Goal: Task Accomplishment & Management: Manage account settings

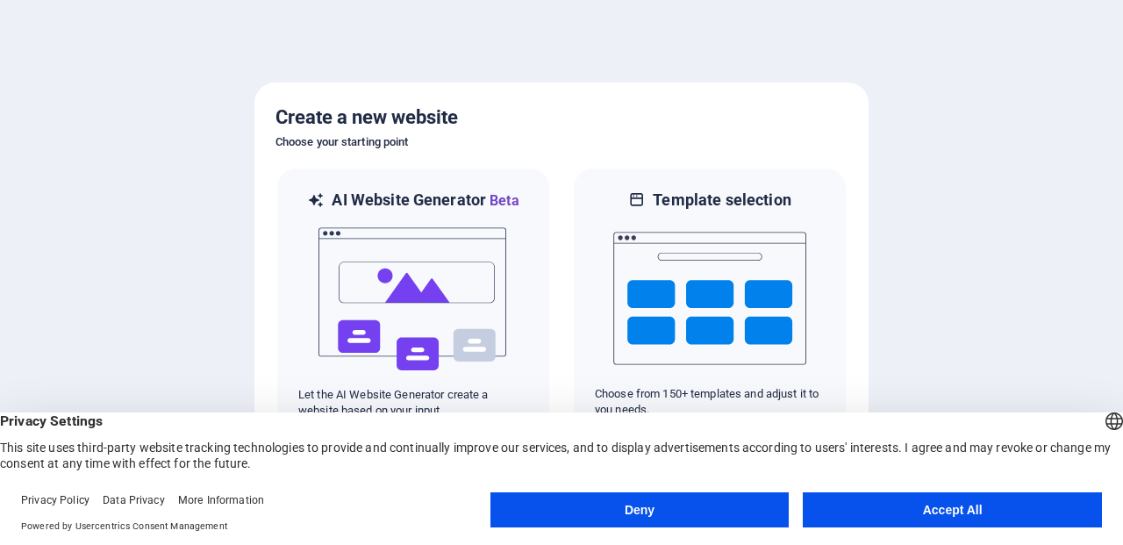
click at [867, 522] on button "Accept All" at bounding box center [951, 509] width 299 height 35
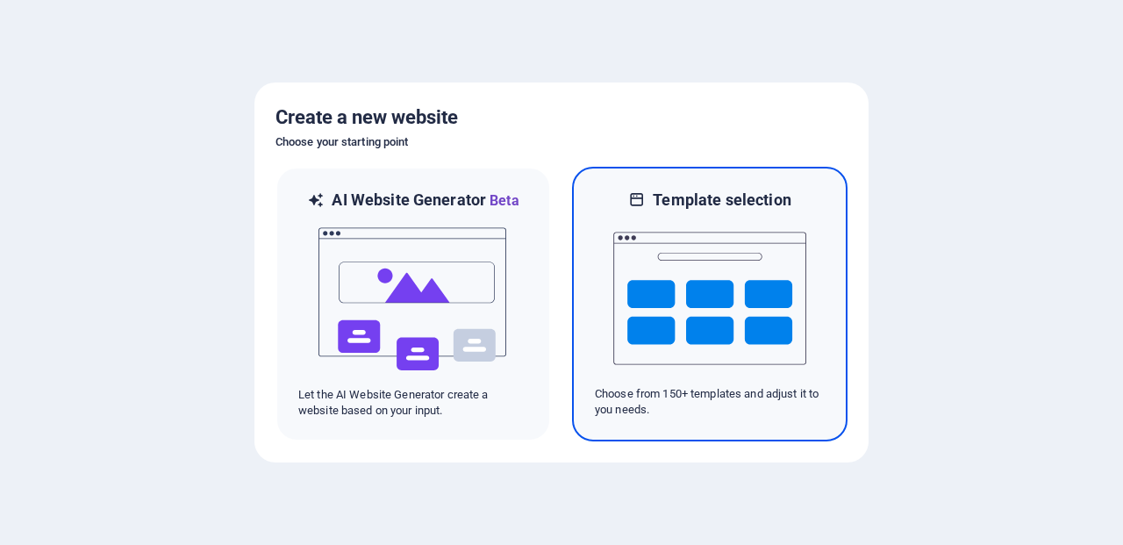
click at [702, 311] on img at bounding box center [709, 297] width 193 height 175
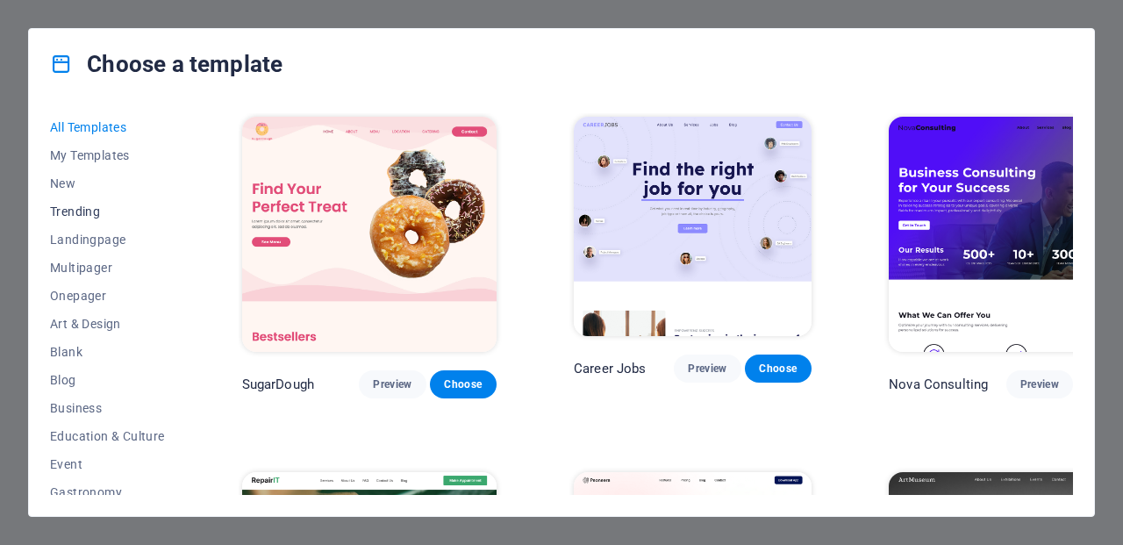
scroll to position [158, 0]
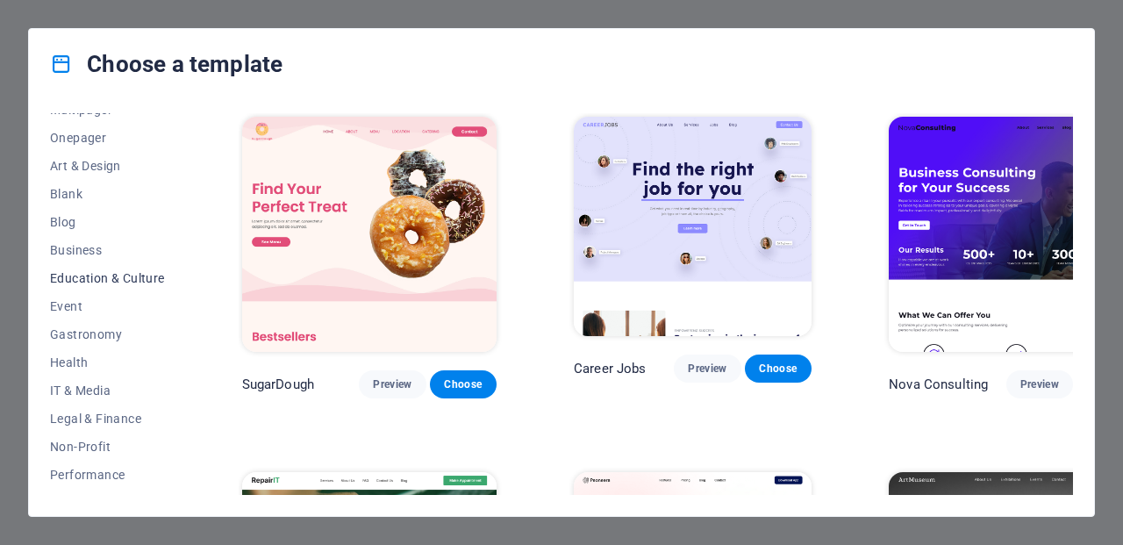
click at [95, 282] on span "Education & Culture" at bounding box center [107, 278] width 115 height 14
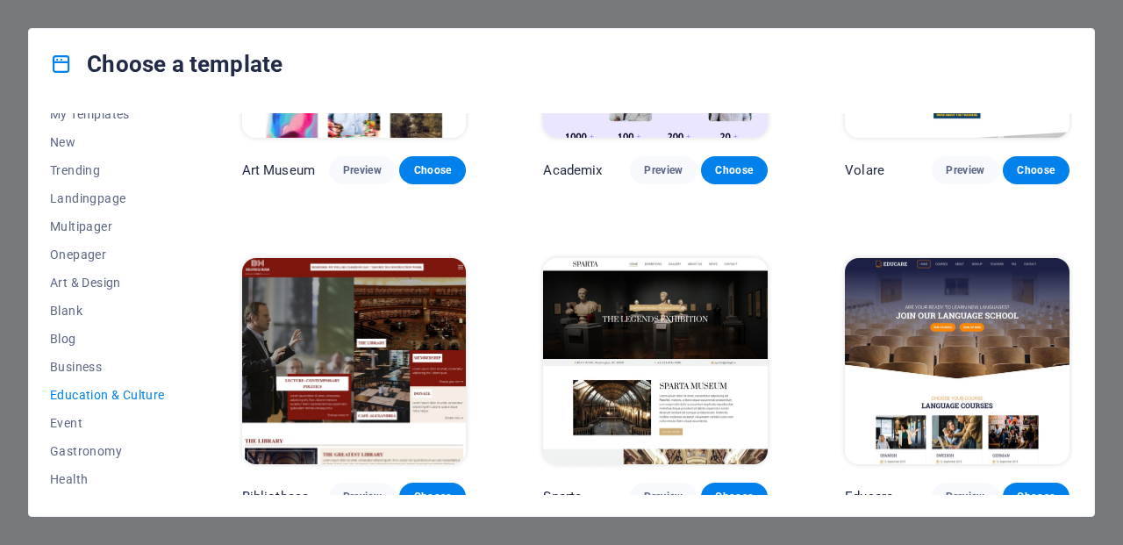
scroll to position [0, 0]
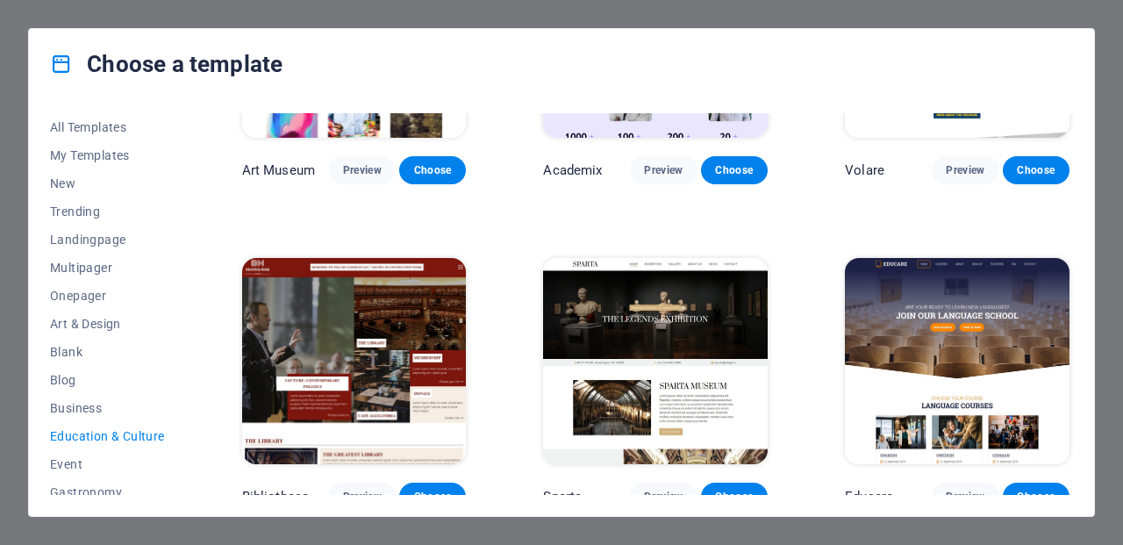
click at [933, 269] on img at bounding box center [957, 361] width 225 height 207
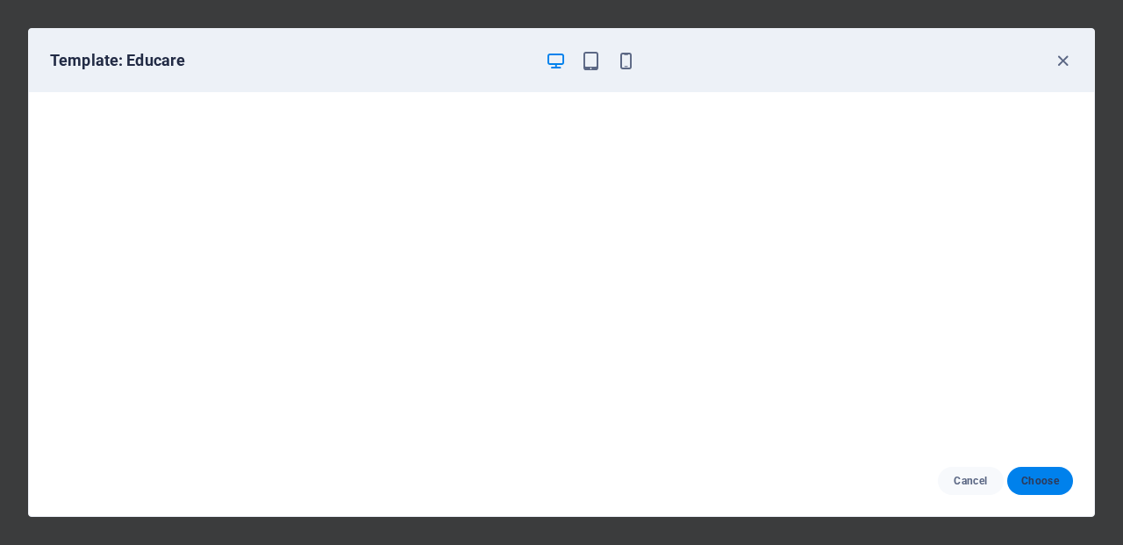
click at [1045, 474] on span "Choose" at bounding box center [1040, 481] width 38 height 14
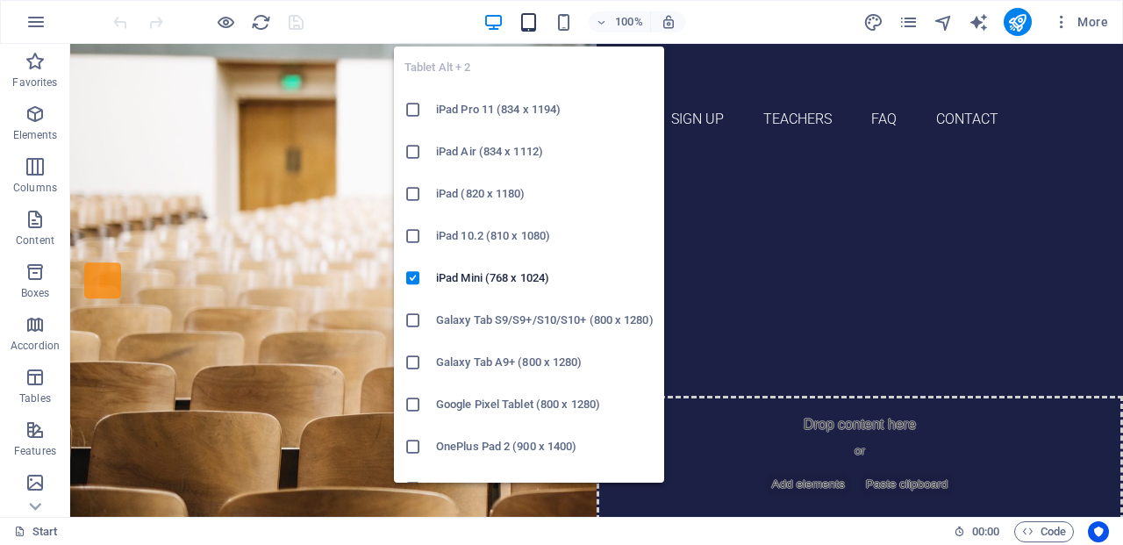
click at [528, 25] on icon "button" at bounding box center [528, 22] width 20 height 20
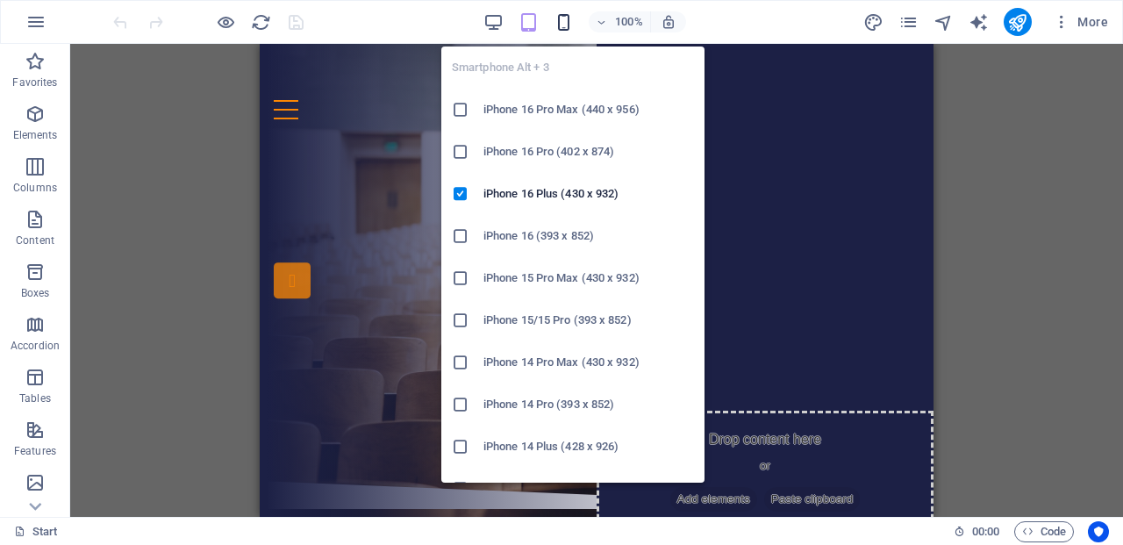
click at [566, 25] on icon "button" at bounding box center [563, 22] width 20 height 20
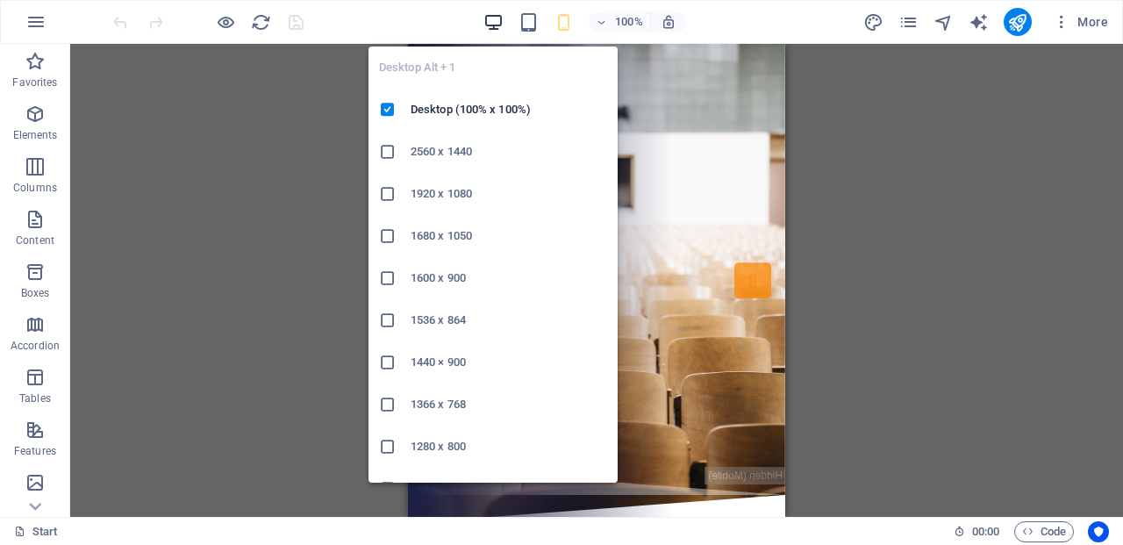
click at [498, 26] on icon "button" at bounding box center [493, 22] width 20 height 20
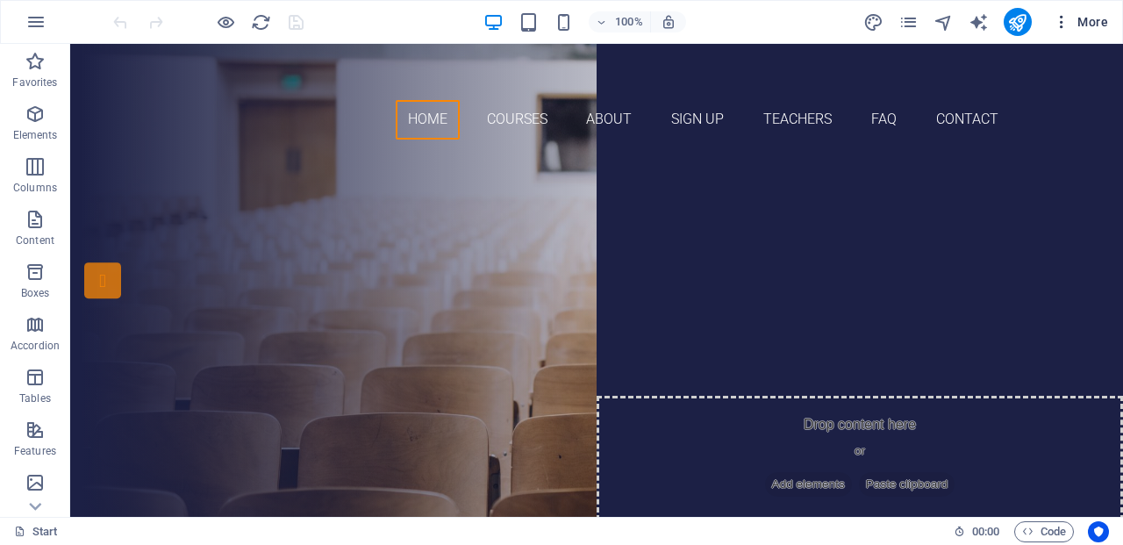
click at [1085, 24] on span "More" at bounding box center [1079, 22] width 55 height 18
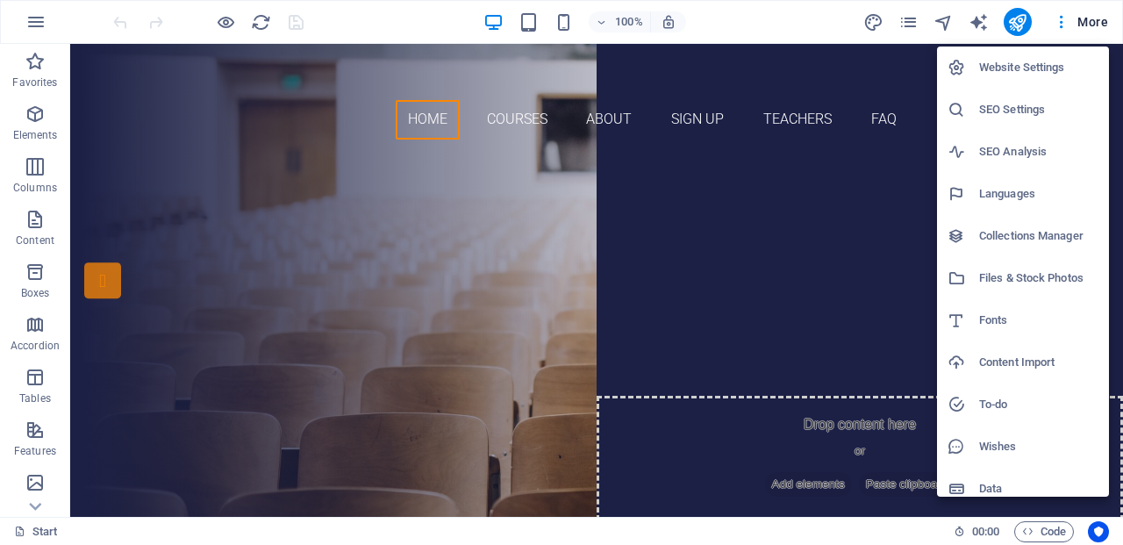
click at [1003, 188] on h6 "Languages" at bounding box center [1038, 193] width 119 height 21
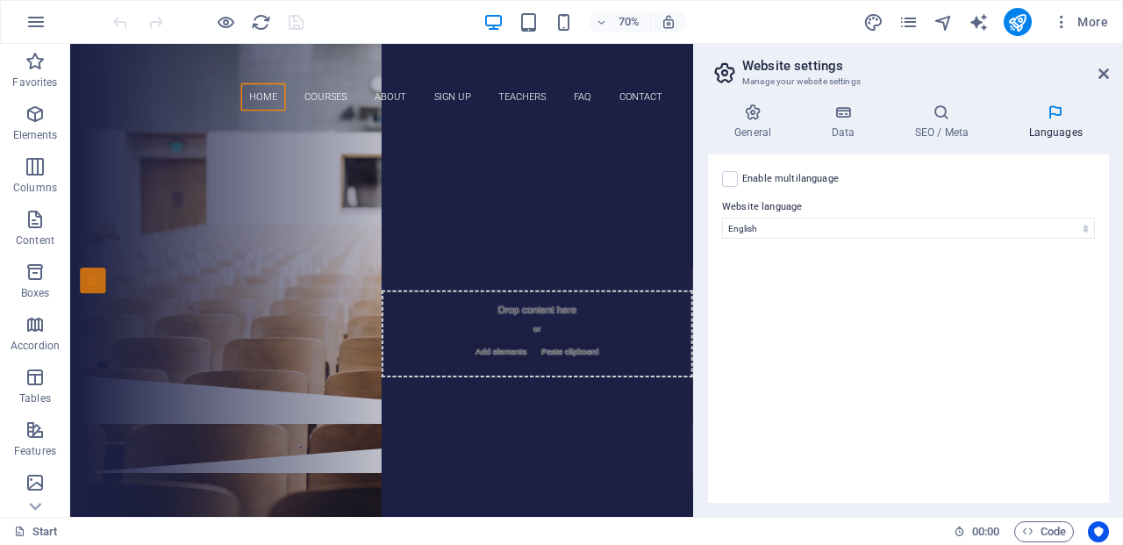
click at [1052, 137] on h4 "Languages" at bounding box center [1054, 121] width 107 height 37
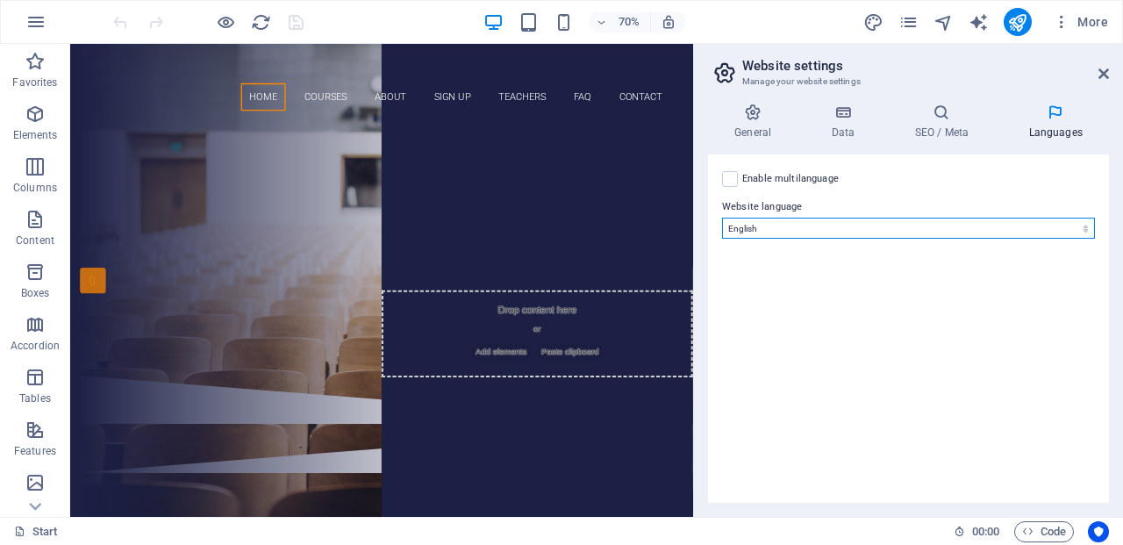
select select "56"
click option "Greek" at bounding box center [0, 0] width 0 height 0
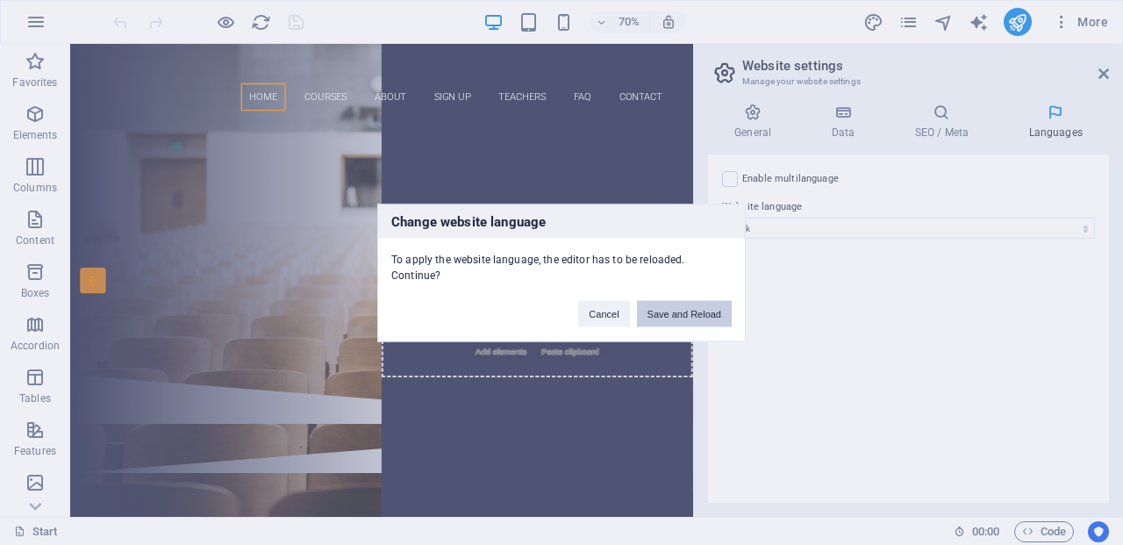
click at [674, 318] on button "Save and Reload" at bounding box center [684, 313] width 95 height 26
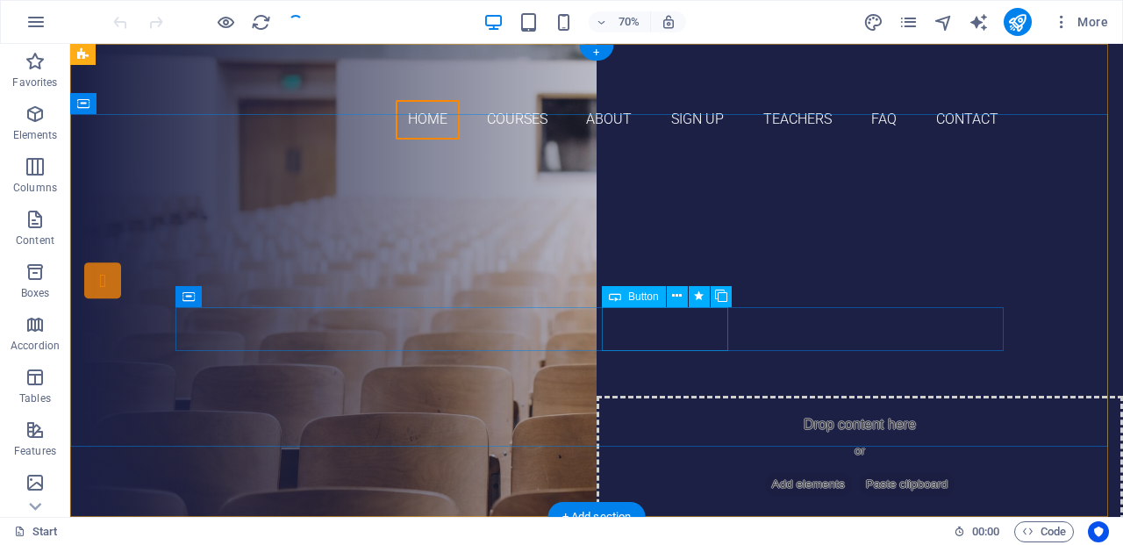
checkbox input "false"
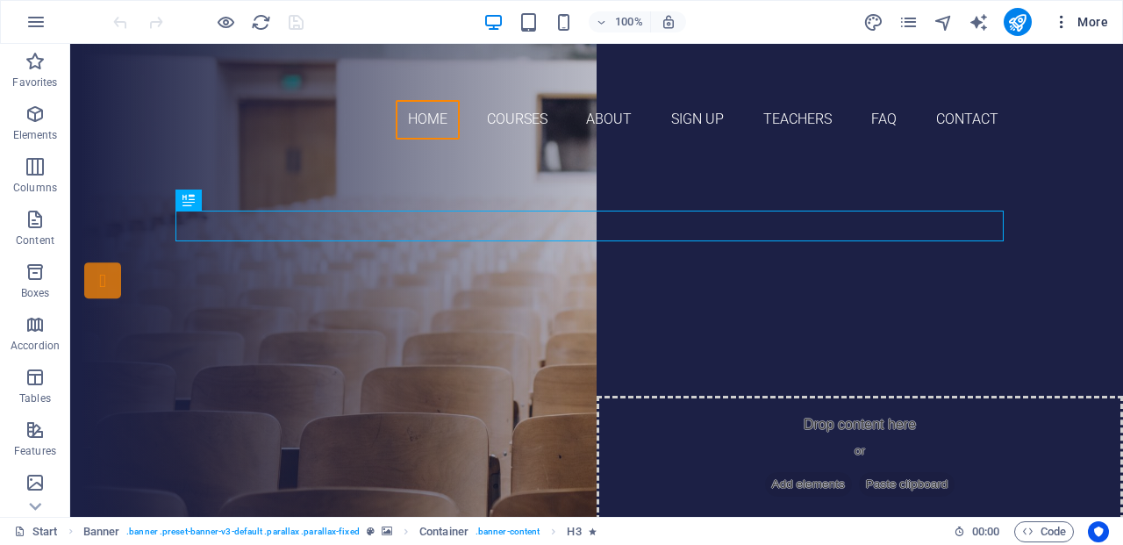
click at [1084, 20] on span "More" at bounding box center [1079, 22] width 55 height 18
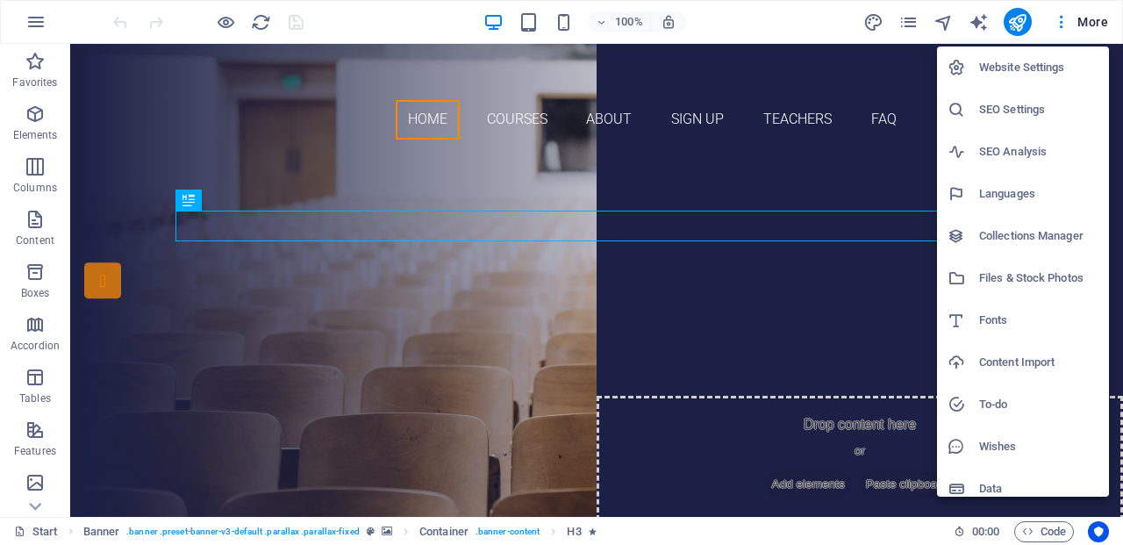
click at [1033, 66] on h6 "Website Settings" at bounding box center [1038, 67] width 119 height 21
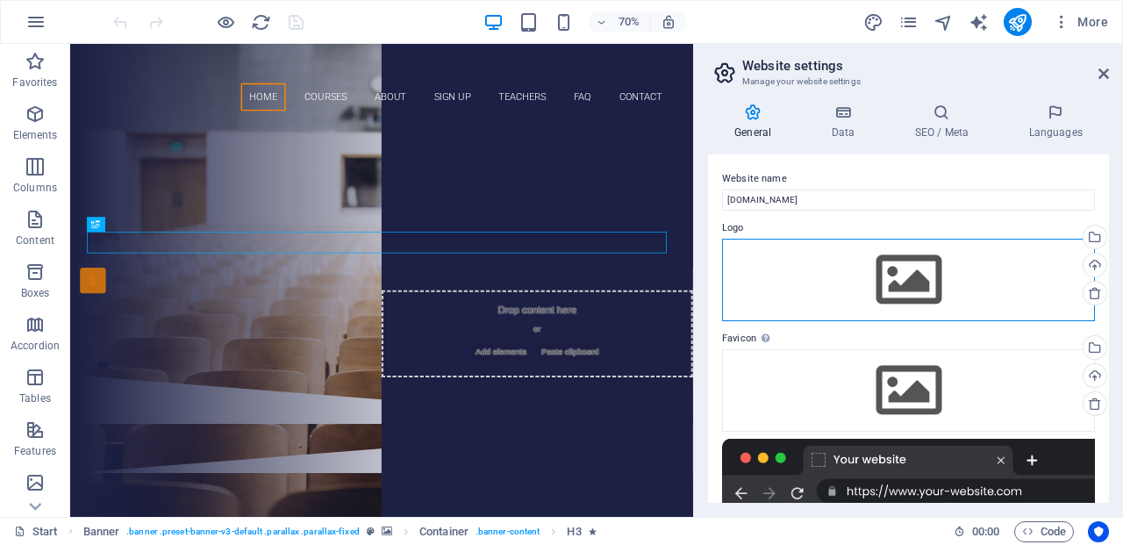
click at [901, 286] on div "Drag files here, click to choose files or select files from Files or our free s…" at bounding box center [908, 280] width 373 height 82
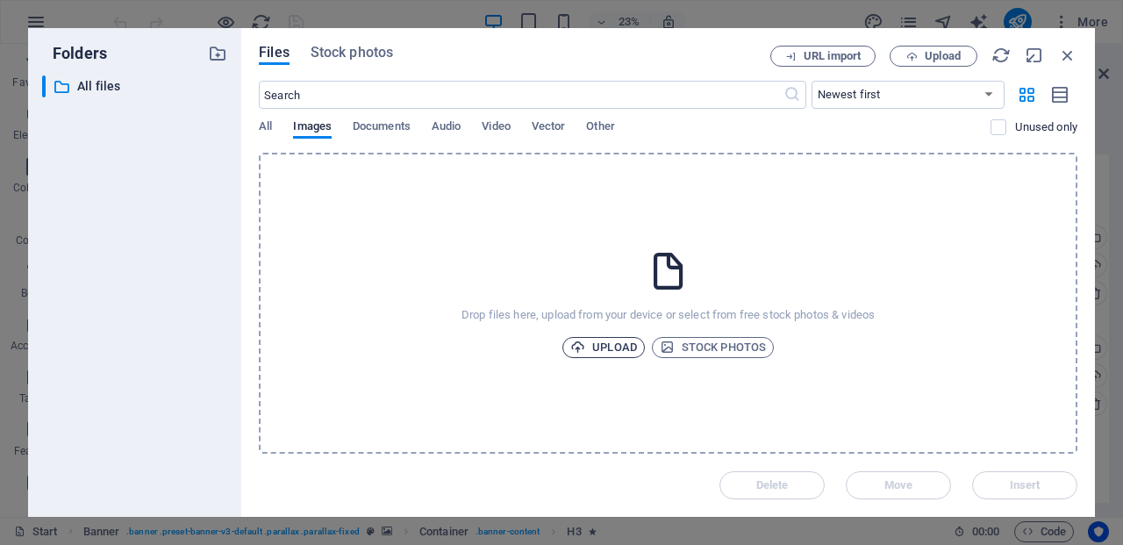
click at [613, 341] on span "Upload" at bounding box center [603, 347] width 67 height 21
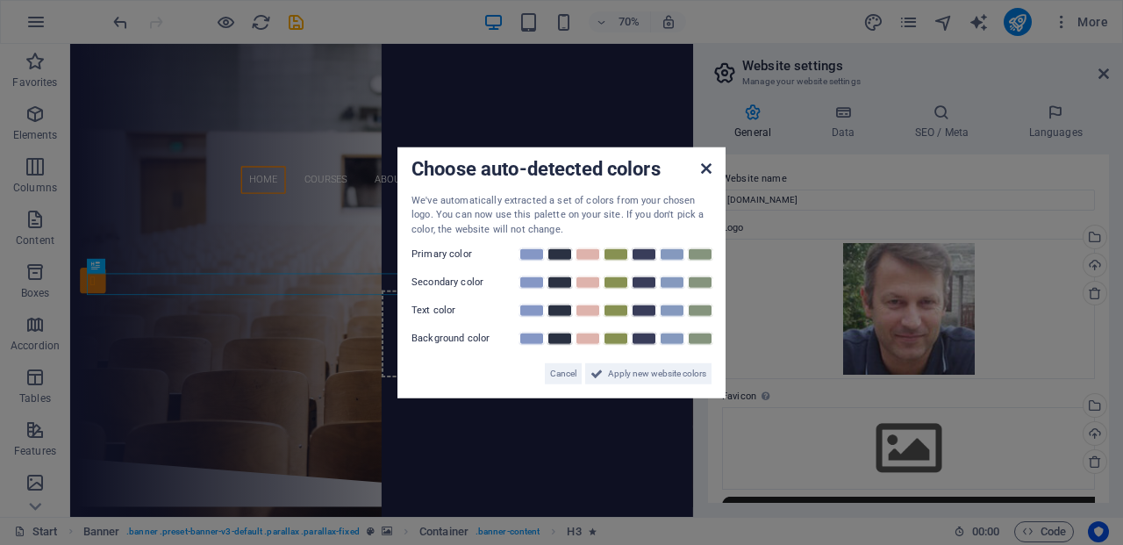
click at [703, 173] on icon at bounding box center [706, 167] width 11 height 14
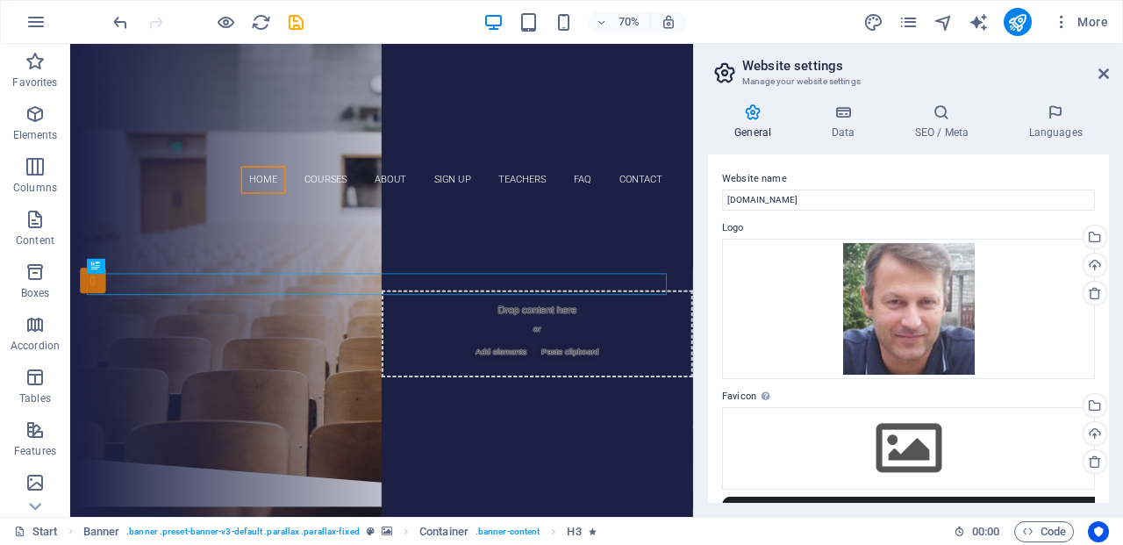
scroll to position [79, 0]
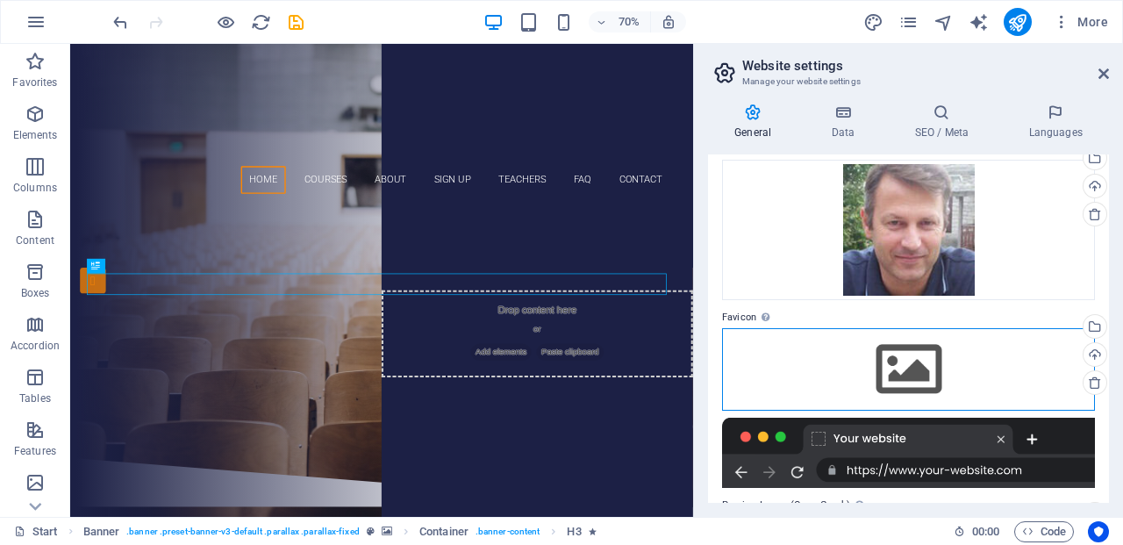
click at [887, 365] on div "Drag files here, click to choose files or select files from Files or our free s…" at bounding box center [908, 369] width 373 height 82
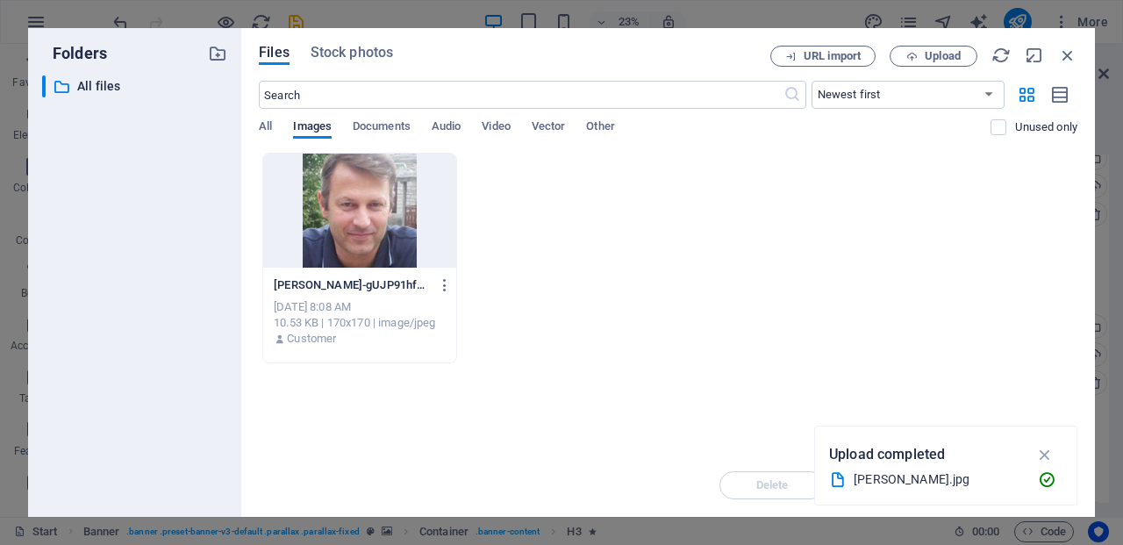
click at [360, 217] on div at bounding box center [359, 210] width 193 height 114
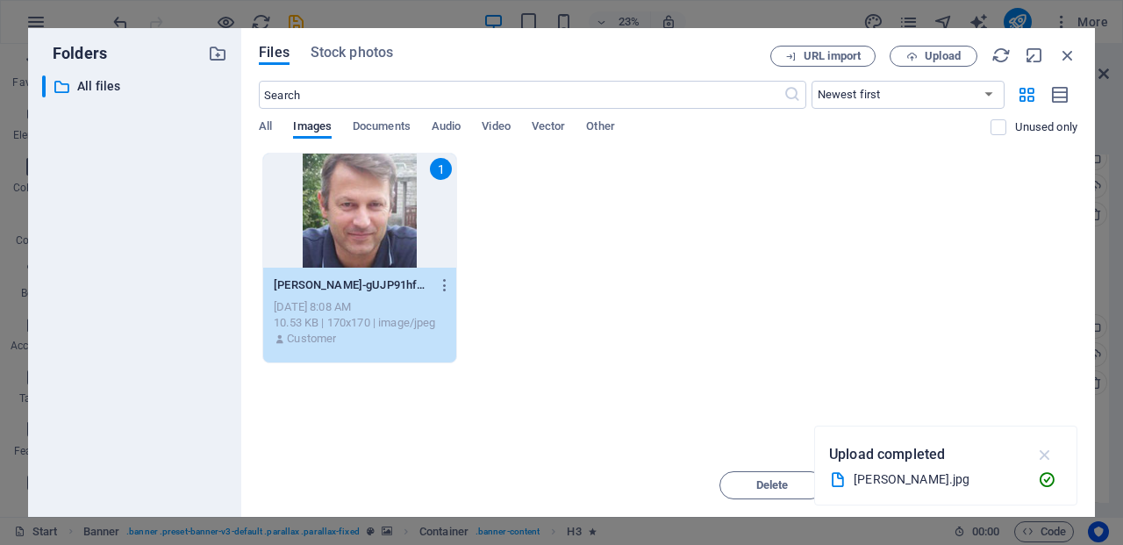
click at [1042, 450] on icon "button" at bounding box center [1045, 454] width 20 height 19
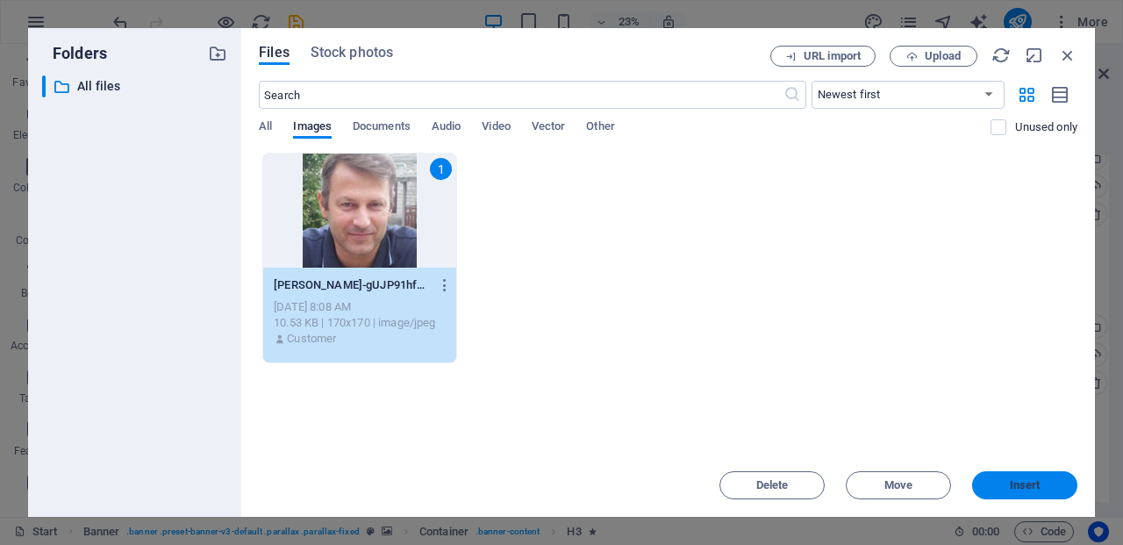
click at [1018, 480] on span "Insert" at bounding box center [1024, 485] width 31 height 11
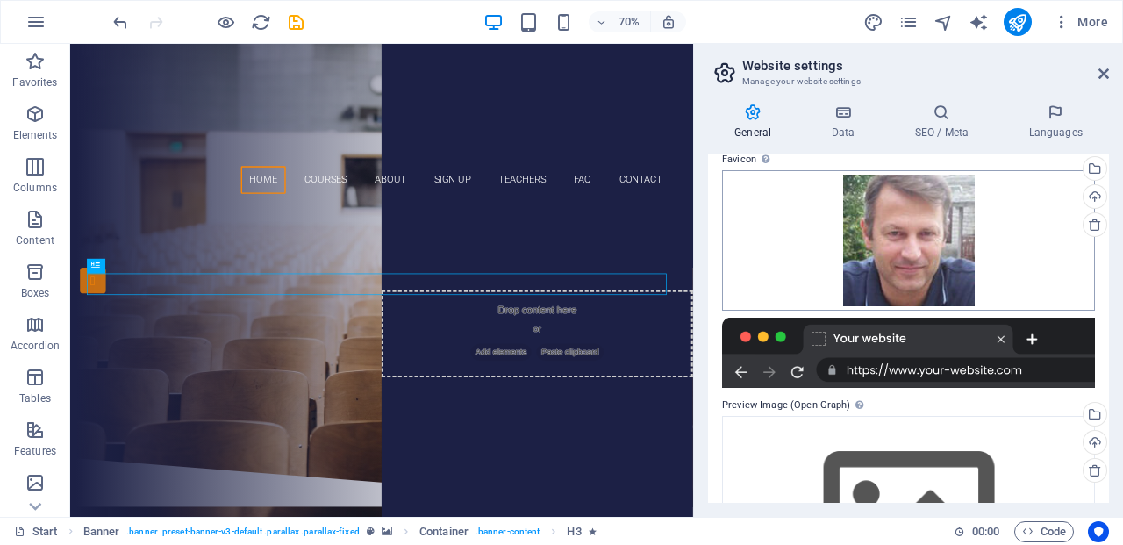
scroll to position [365, 0]
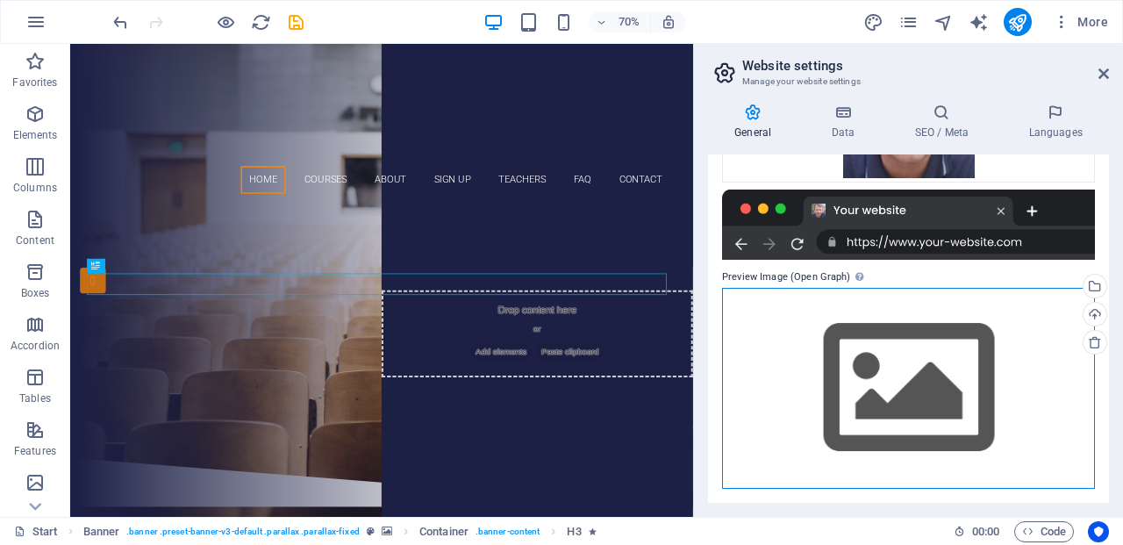
click at [943, 379] on div "Drag files here, click to choose files or select files from Files or our free s…" at bounding box center [908, 388] width 373 height 201
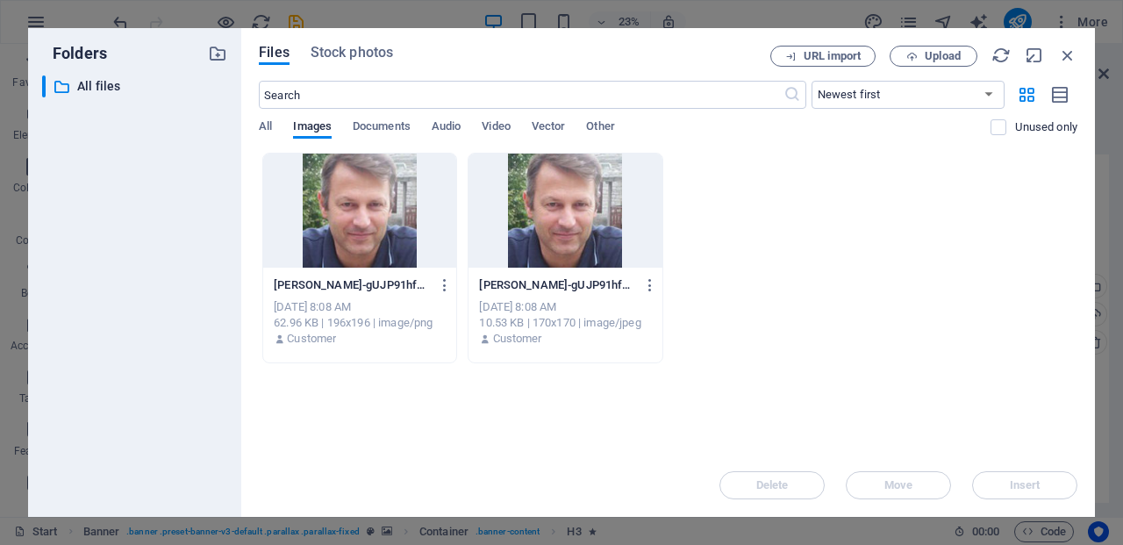
click at [528, 240] on div at bounding box center [564, 210] width 193 height 114
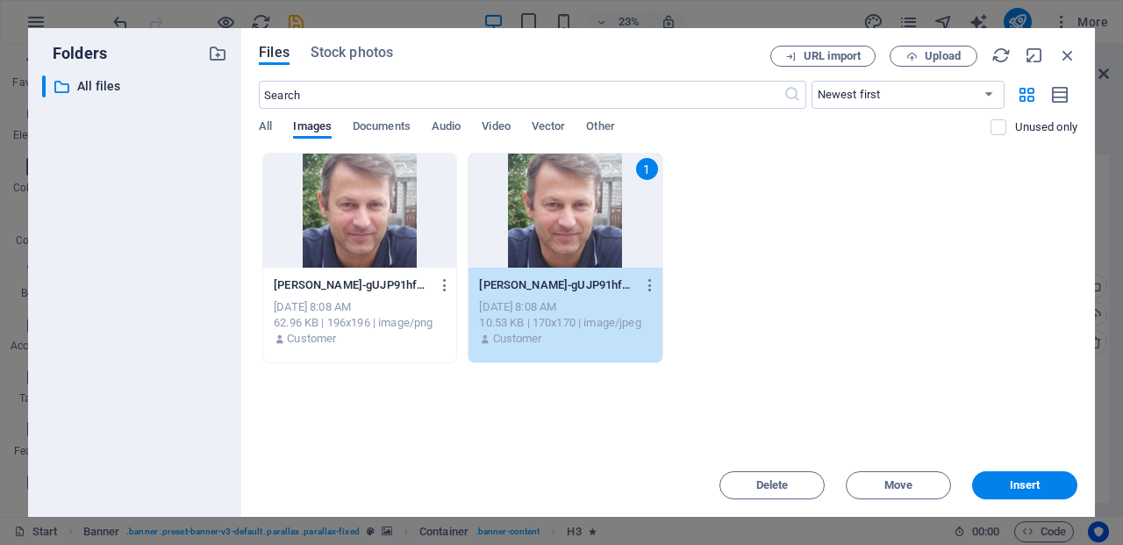
click at [384, 239] on div at bounding box center [359, 210] width 193 height 114
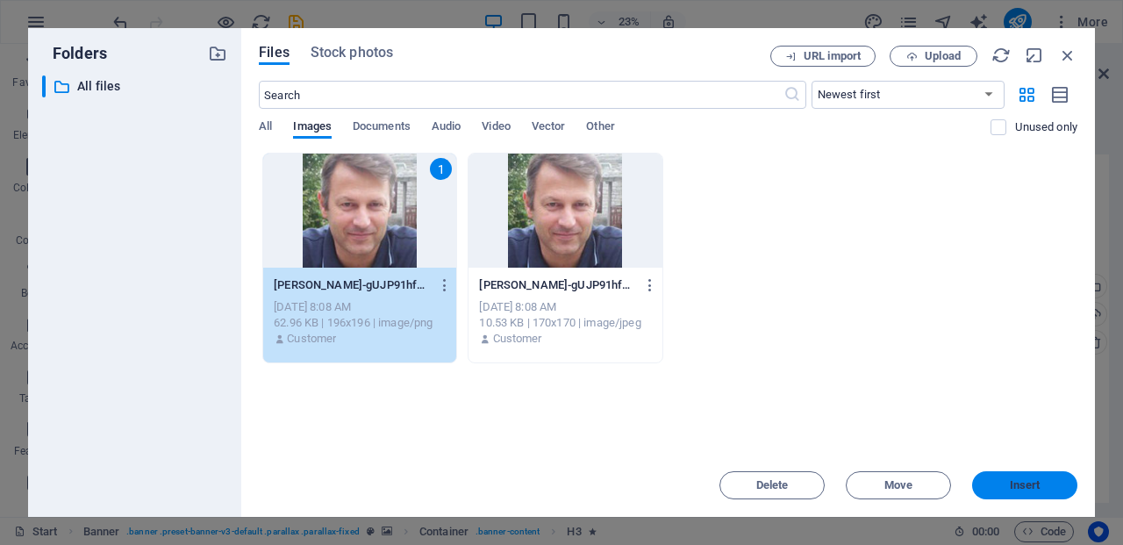
click at [992, 490] on button "Insert" at bounding box center [1024, 485] width 105 height 28
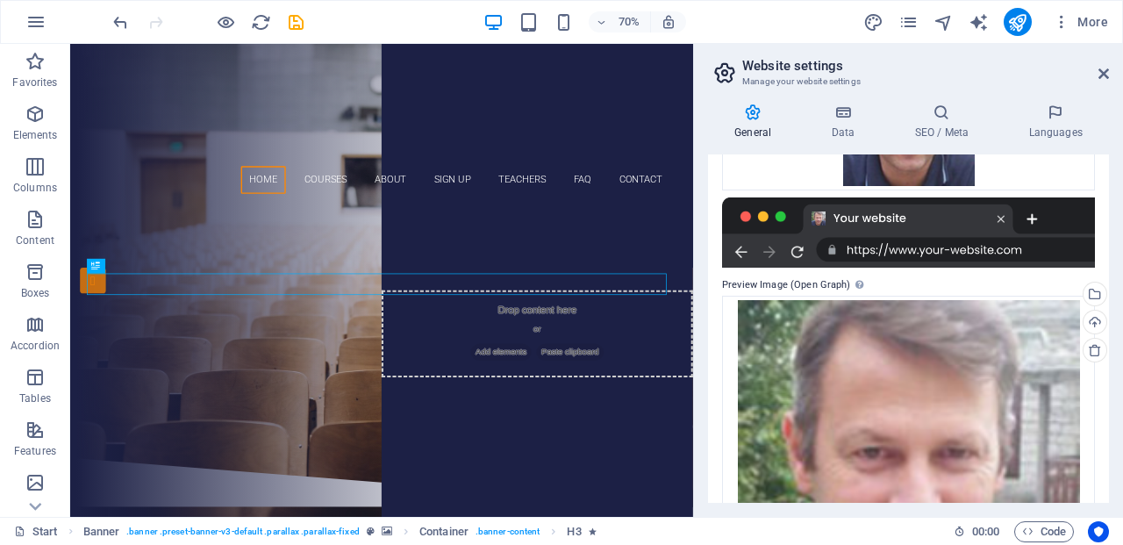
scroll to position [278, 0]
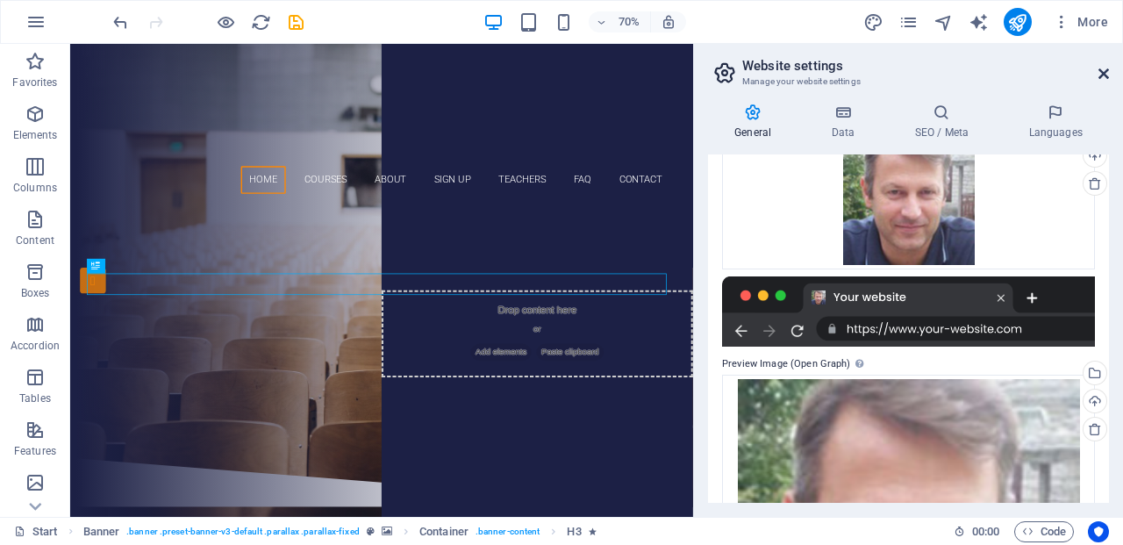
click at [1106, 73] on icon at bounding box center [1103, 74] width 11 height 14
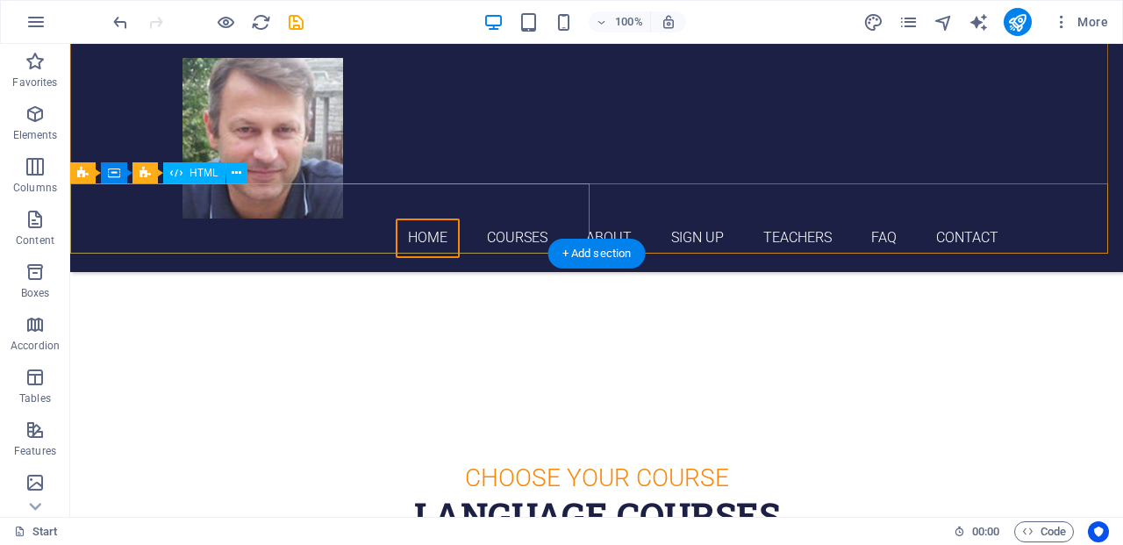
scroll to position [0, 0]
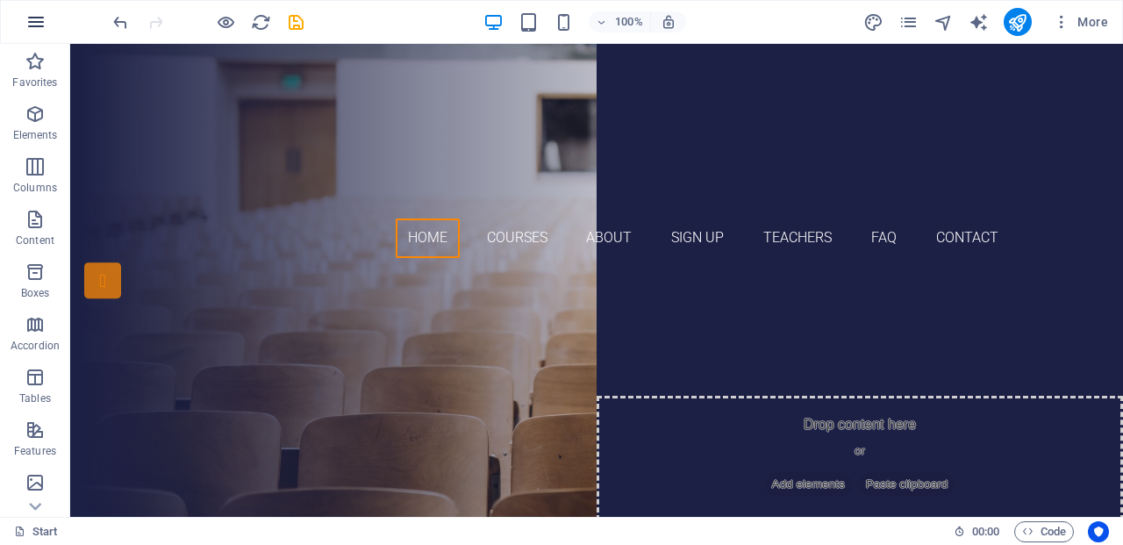
click at [38, 28] on icon "button" at bounding box center [35, 21] width 21 height 21
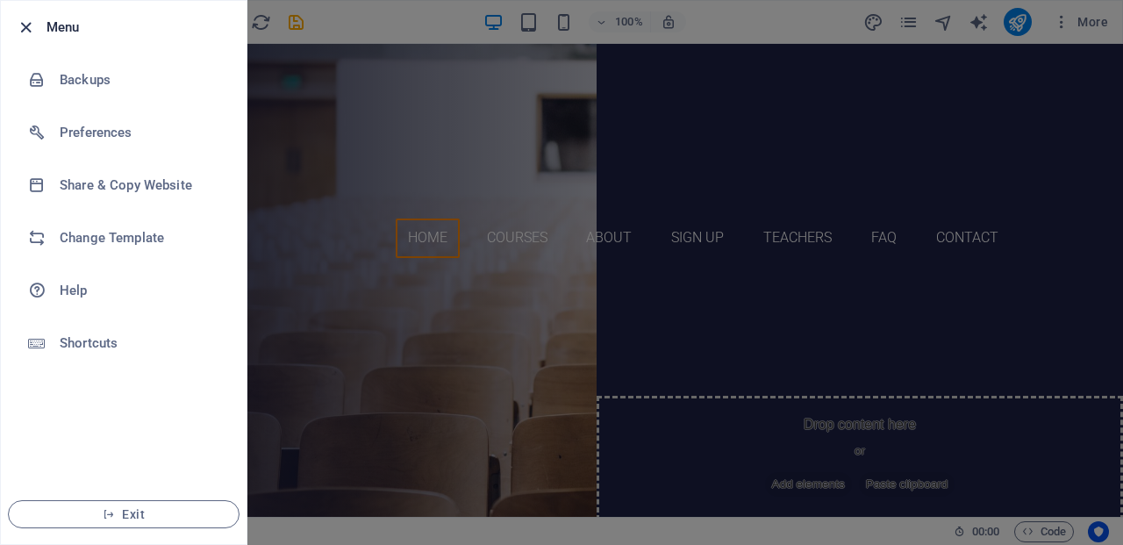
click at [32, 28] on icon "button" at bounding box center [26, 28] width 20 height 20
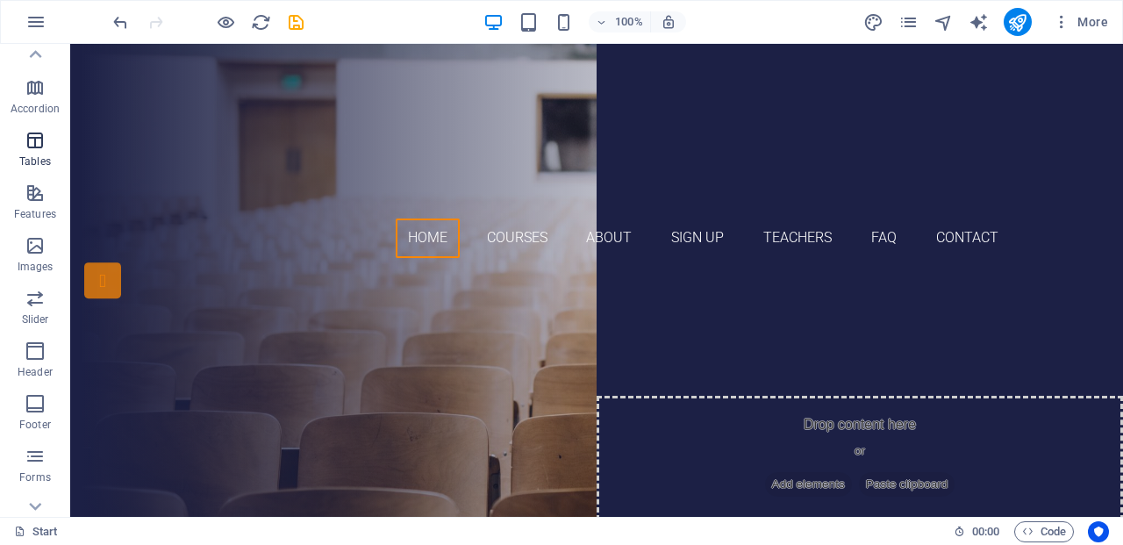
scroll to position [317, 0]
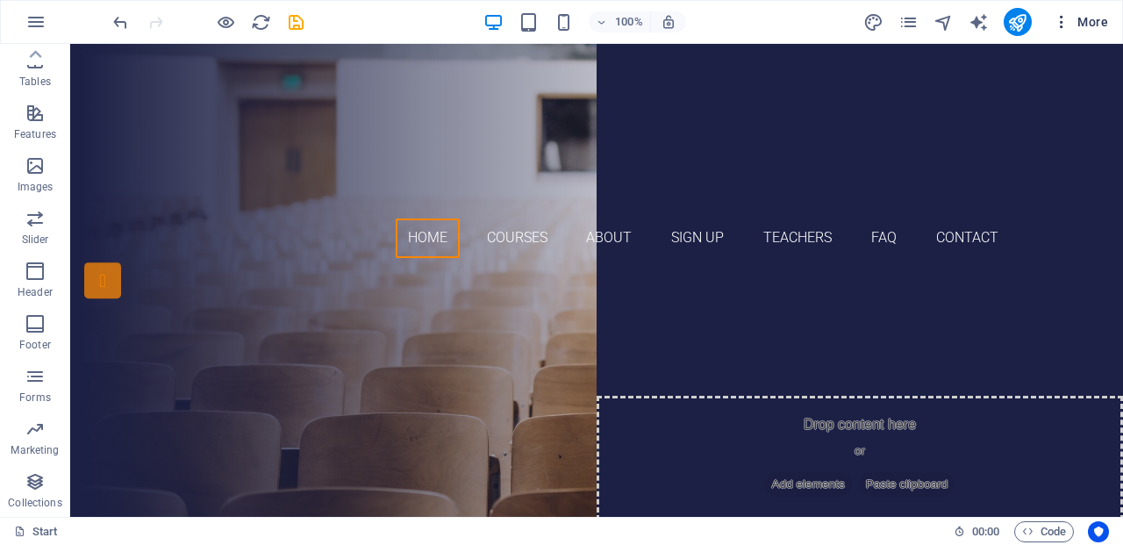
click at [1058, 22] on icon "button" at bounding box center [1061, 22] width 18 height 18
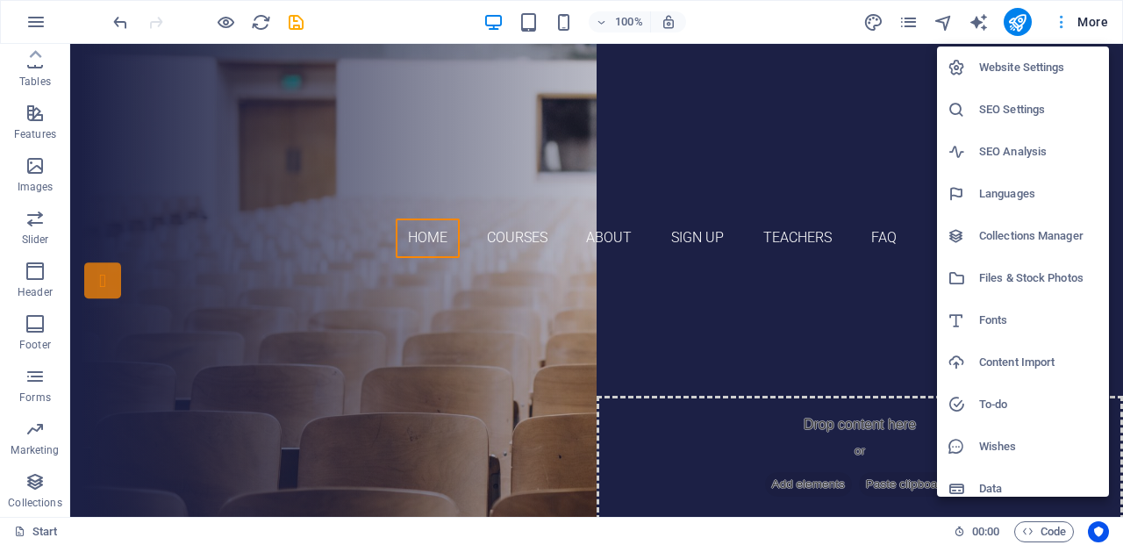
click at [1058, 22] on div at bounding box center [561, 272] width 1123 height 545
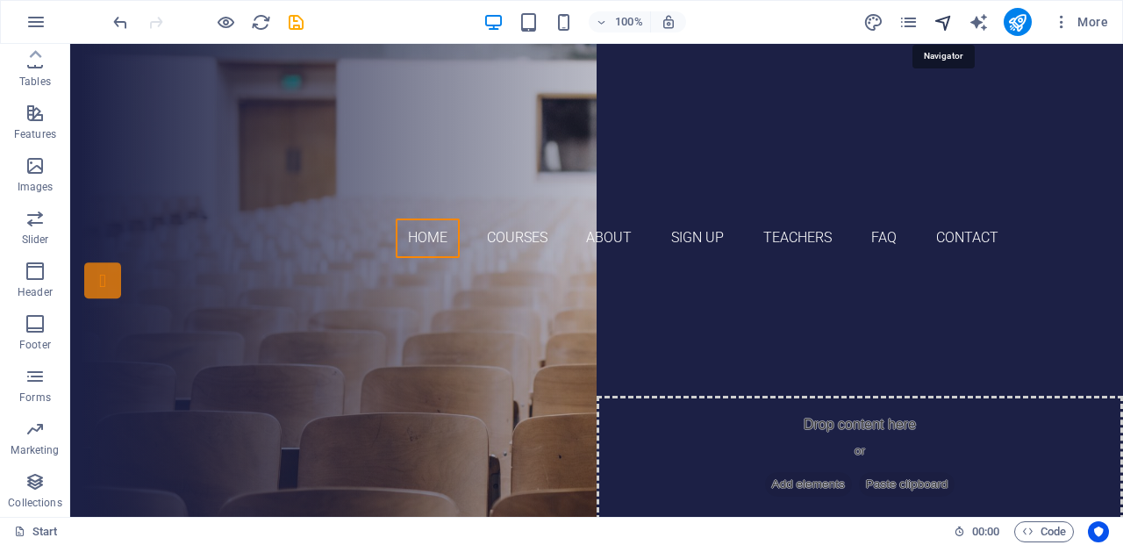
click at [943, 26] on icon "navigator" at bounding box center [943, 22] width 20 height 20
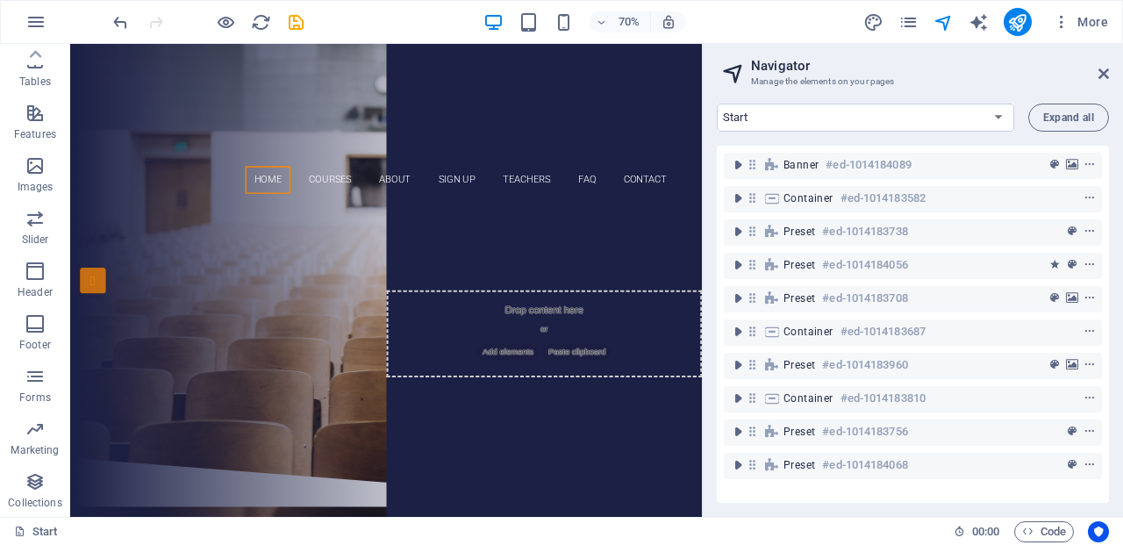
click at [1109, 74] on aside "Navigator Manage the elements on your pages Start Subpage Legal notice Privacy …" at bounding box center [912, 280] width 421 height 473
click at [1107, 74] on icon at bounding box center [1103, 74] width 11 height 14
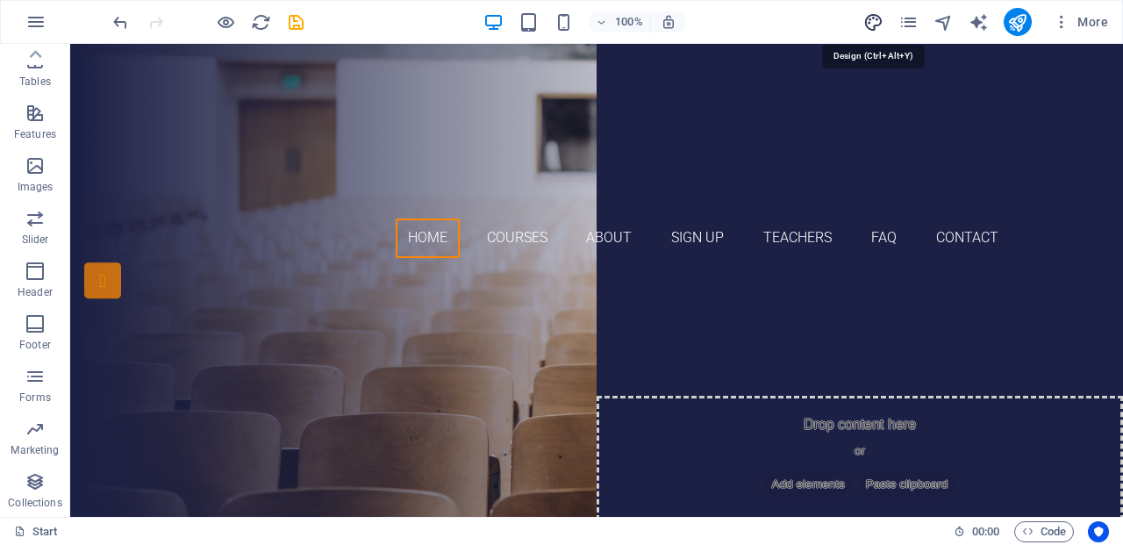
click at [868, 23] on icon "design" at bounding box center [873, 22] width 20 height 20
select select "px"
select select "300"
select select "px"
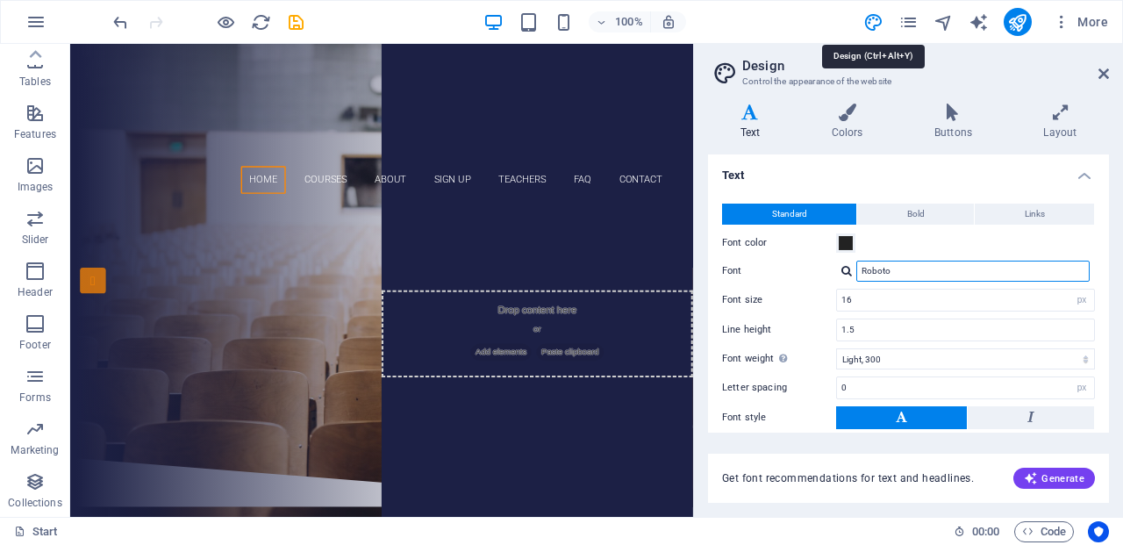
click at [889, 279] on input "Roboto" at bounding box center [972, 270] width 233 height 21
click at [895, 271] on input "Roboto" at bounding box center [972, 270] width 233 height 21
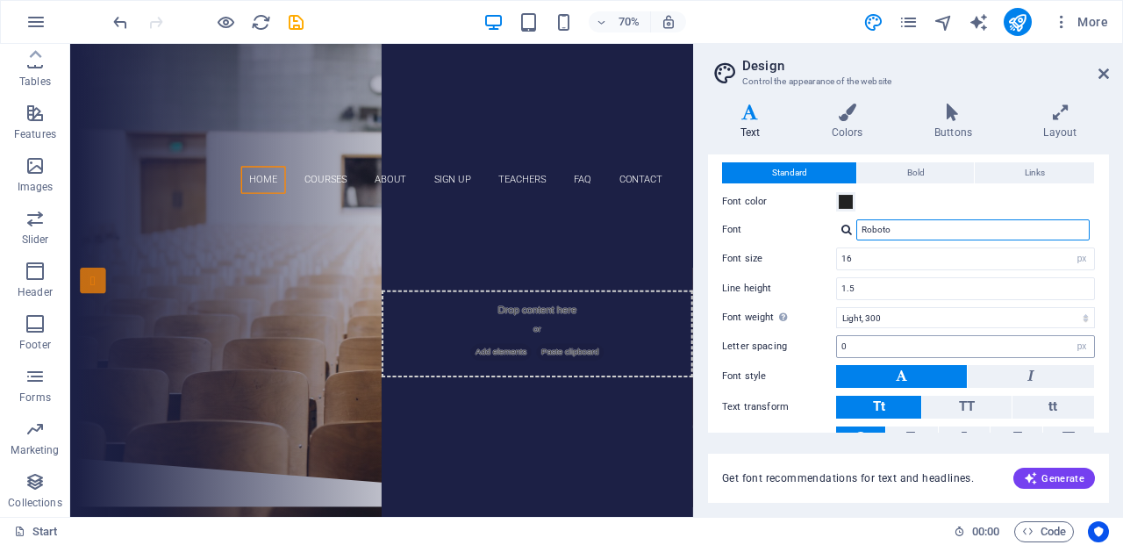
scroll to position [0, 0]
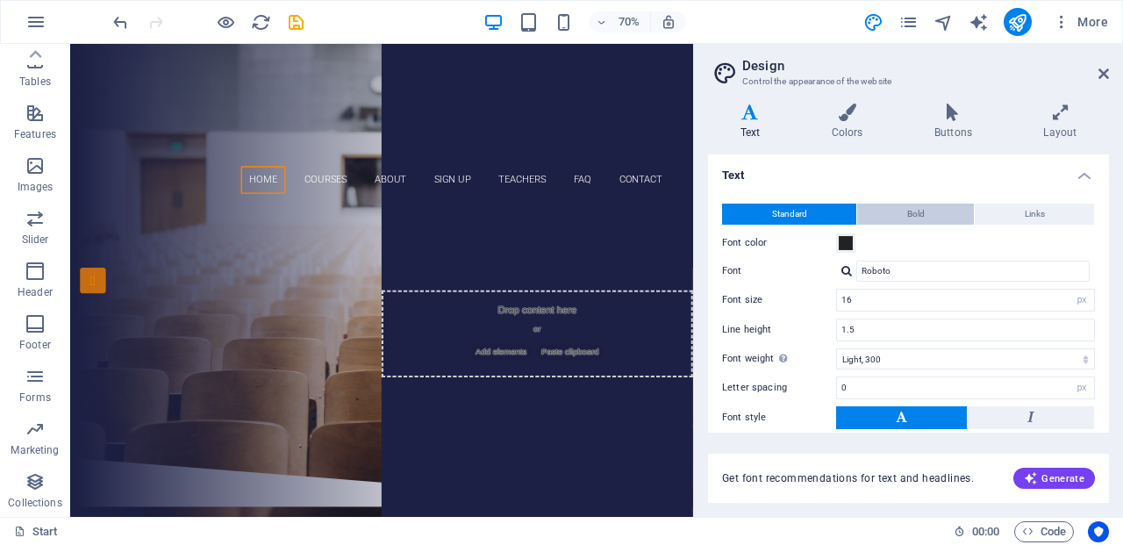
click at [907, 214] on span "Bold" at bounding box center [916, 213] width 18 height 21
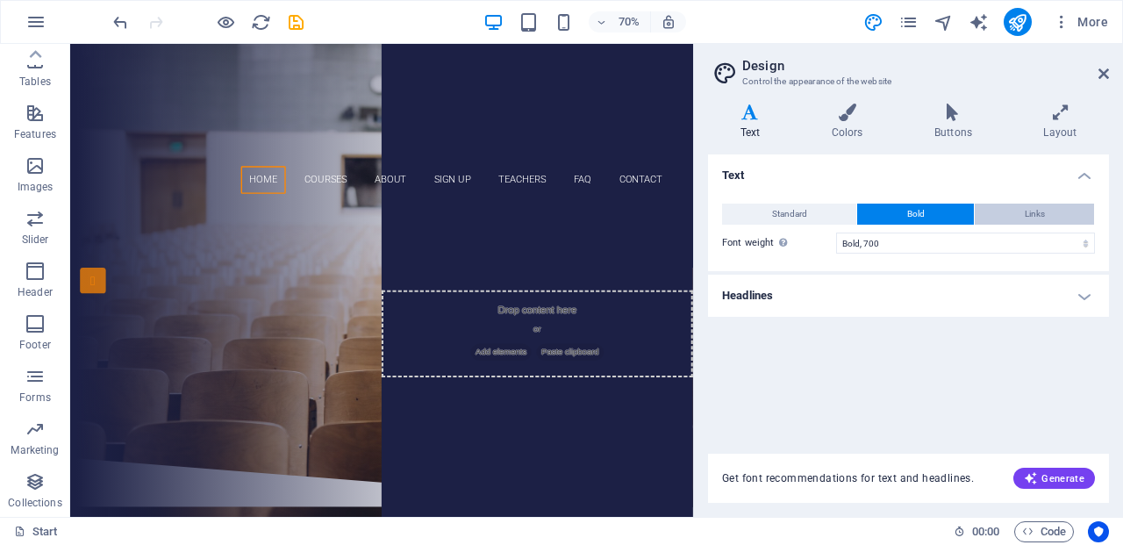
click at [1022, 212] on button "Links" at bounding box center [1033, 213] width 119 height 21
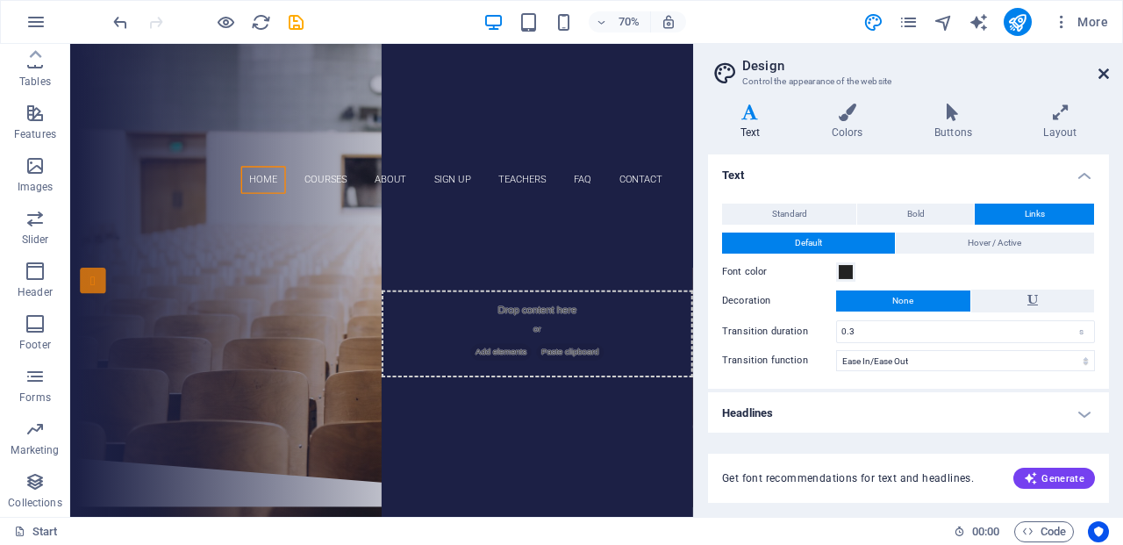
click at [1100, 69] on icon at bounding box center [1103, 74] width 11 height 14
